Goal: Find specific page/section: Find specific page/section

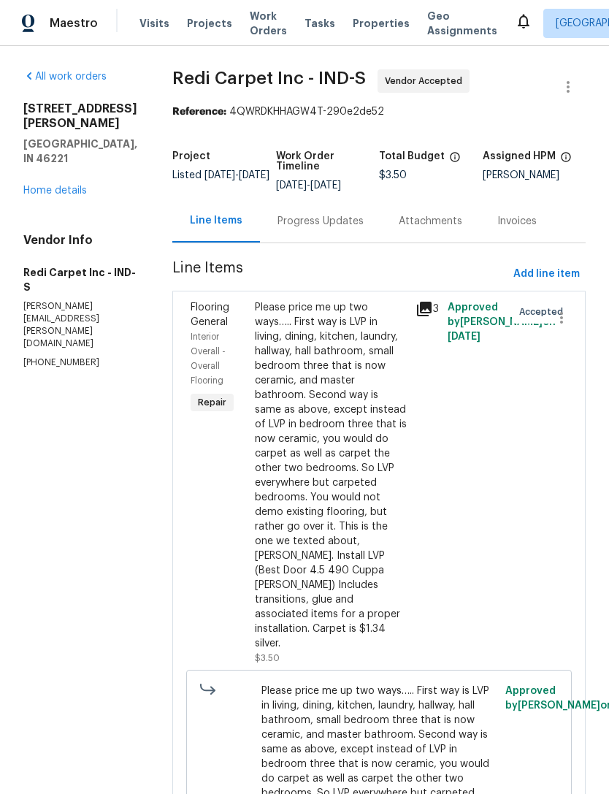
click at [353, 27] on span "Properties" at bounding box center [381, 23] width 57 height 15
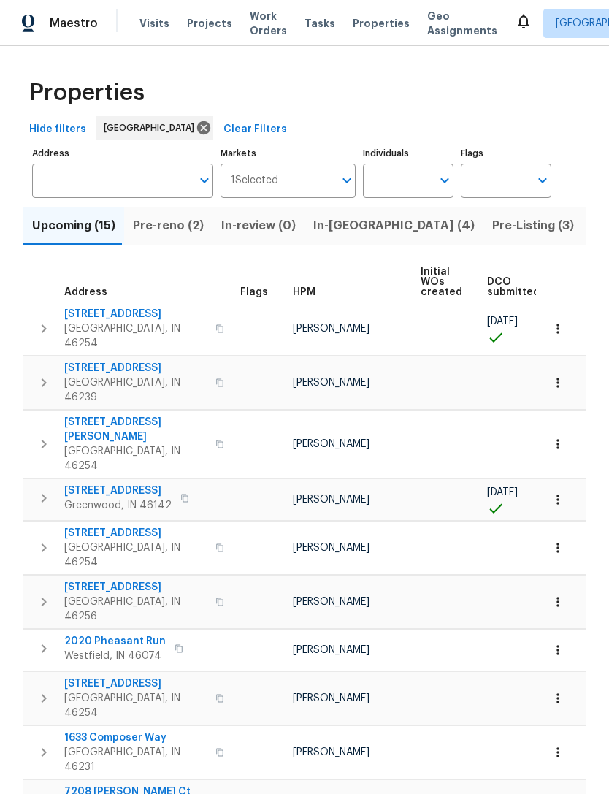
click at [59, 184] on input "Address" at bounding box center [111, 181] width 159 height 34
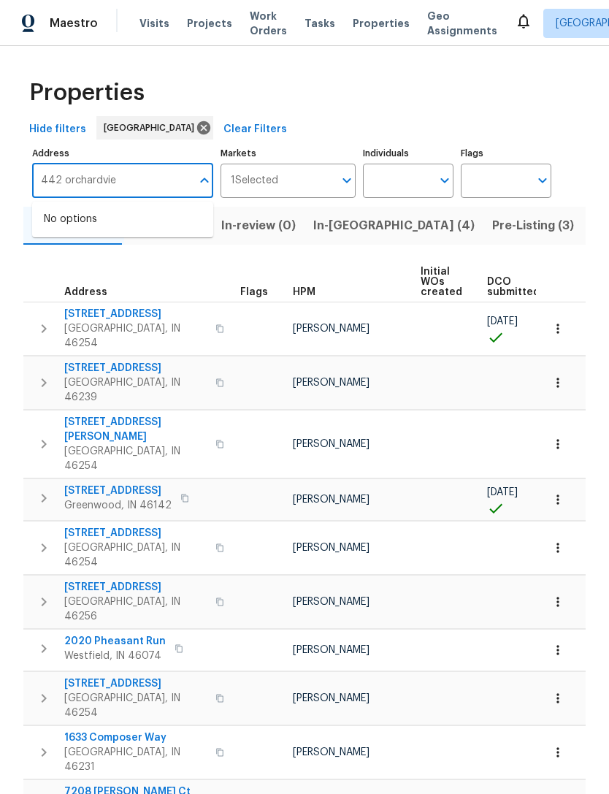
type input "442 orchardview"
click at [72, 228] on li "442 Orchardview Ct Greenwood IN 46142" at bounding box center [122, 220] width 181 height 24
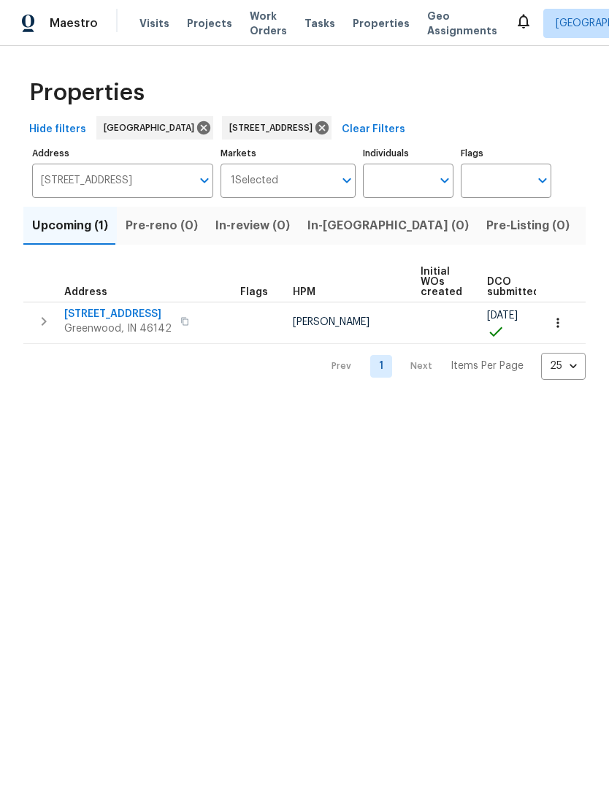
click at [108, 320] on span "442 Orchardview Ct" at bounding box center [117, 314] width 107 height 15
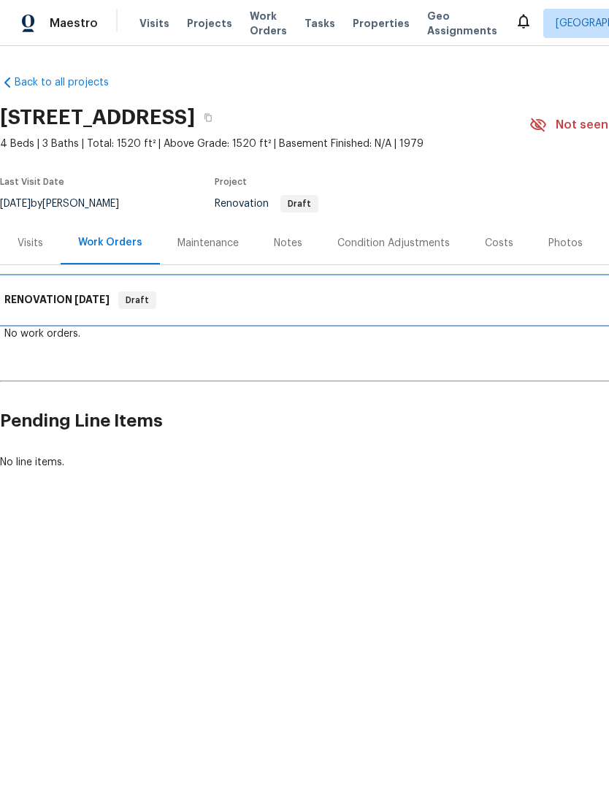
click at [42, 303] on h6 "RENOVATION 8/19/25" at bounding box center [56, 301] width 105 height 18
click at [47, 303] on h6 "RENOVATION 8/19/25" at bounding box center [56, 301] width 105 height 18
click at [45, 303] on h6 "RENOVATION 8/19/25" at bounding box center [56, 301] width 105 height 18
